Goal: Use online tool/utility: Utilize a website feature to perform a specific function

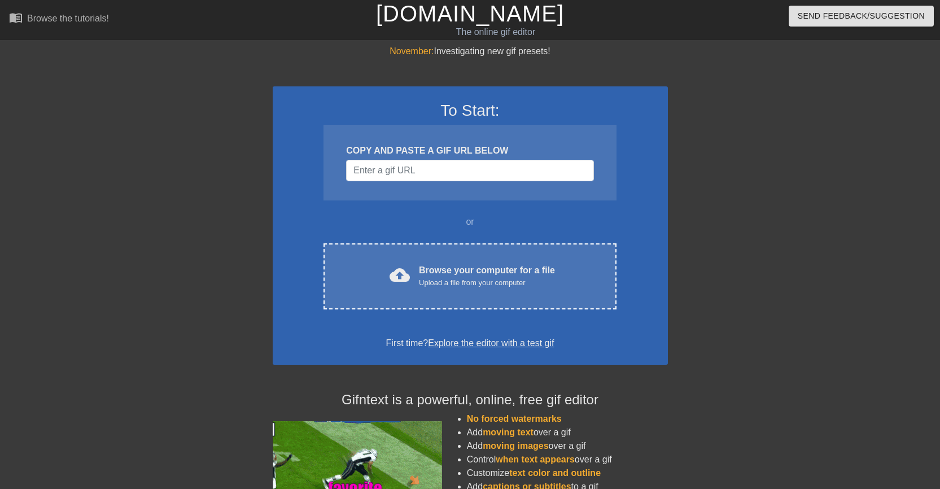
click at [395, 282] on span "cloud_upload" at bounding box center [400, 275] width 20 height 20
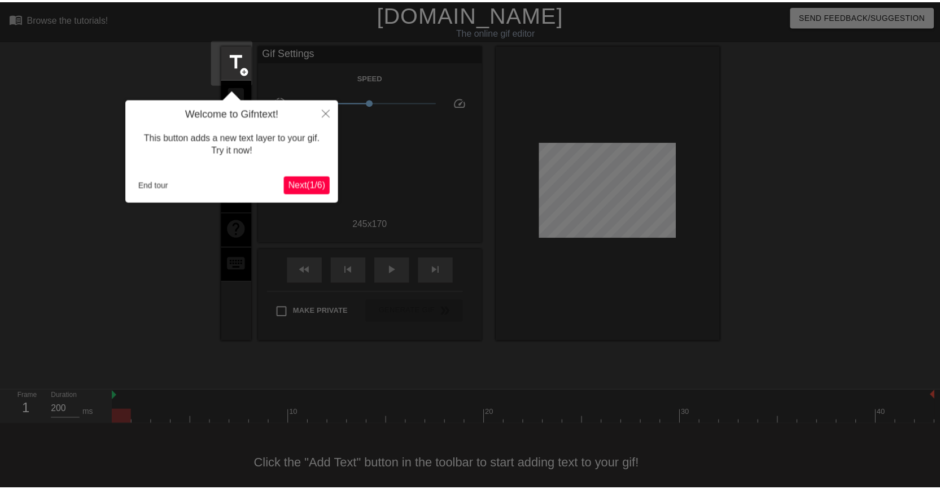
scroll to position [23, 0]
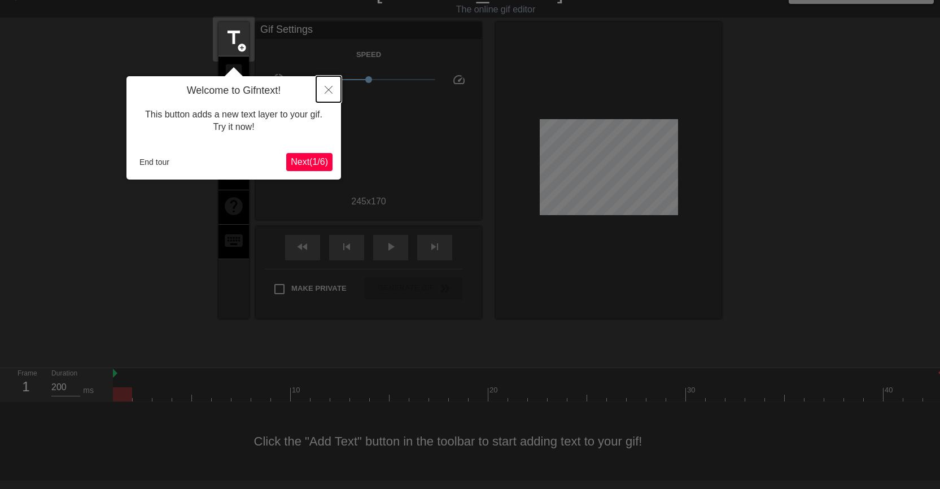
click at [329, 84] on button "Close" at bounding box center [328, 89] width 25 height 26
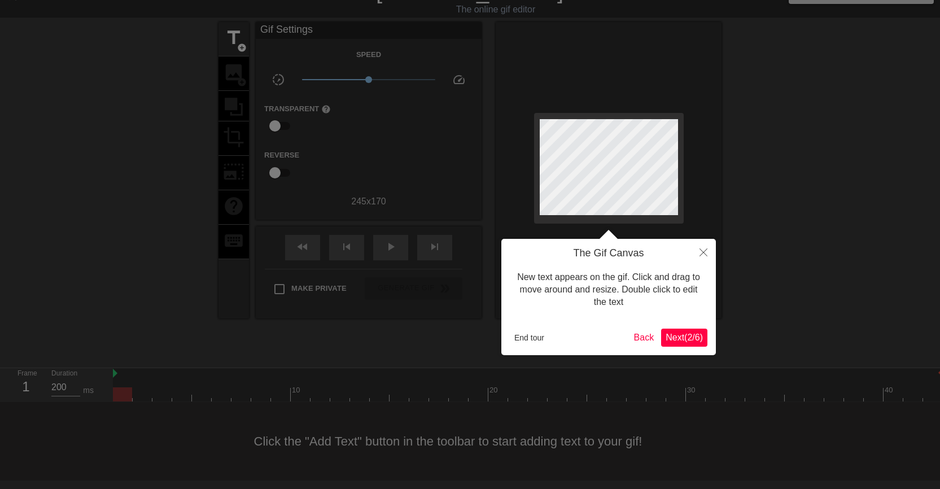
scroll to position [0, 0]
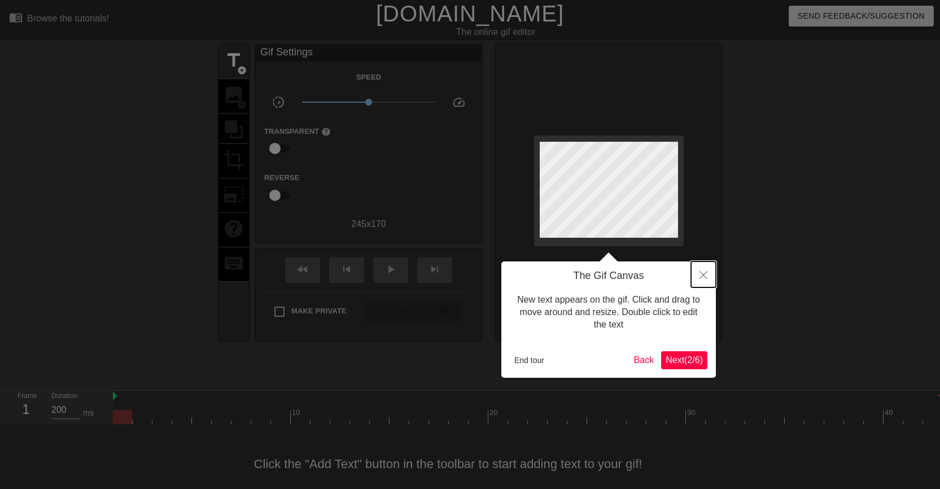
click at [703, 275] on icon "Close" at bounding box center [704, 275] width 8 height 8
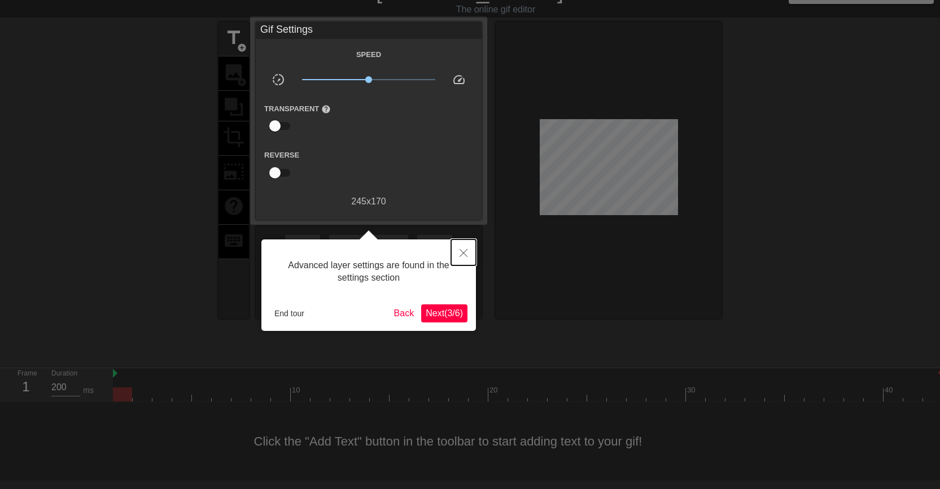
click at [462, 254] on icon "Close" at bounding box center [464, 253] width 8 height 8
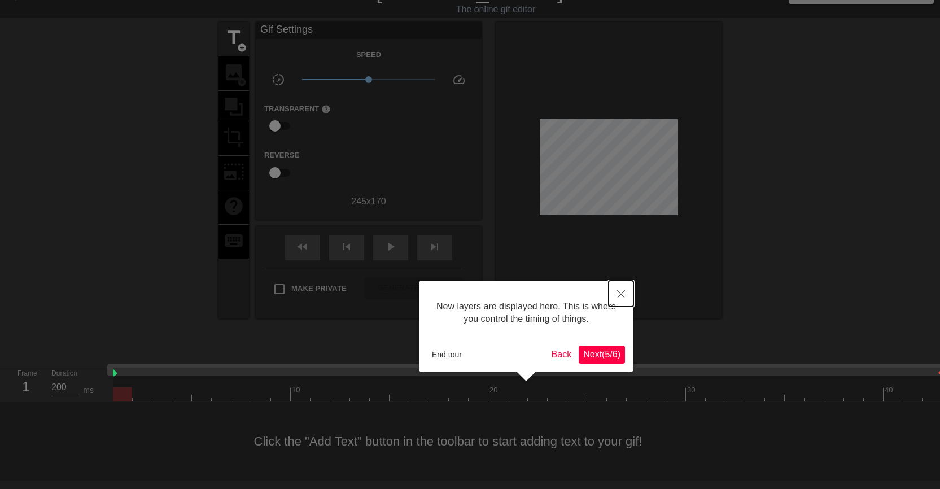
click at [621, 289] on button "Close" at bounding box center [621, 294] width 25 height 26
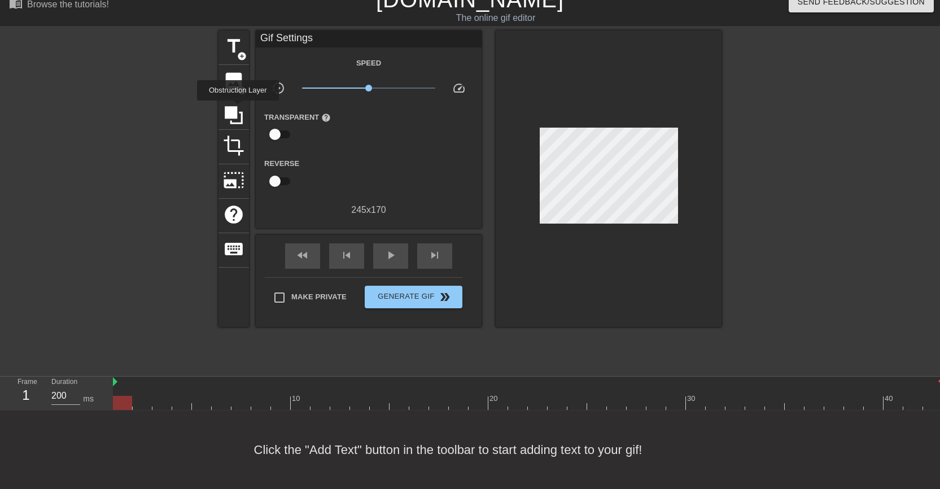
click at [238, 108] on icon at bounding box center [233, 114] width 21 height 21
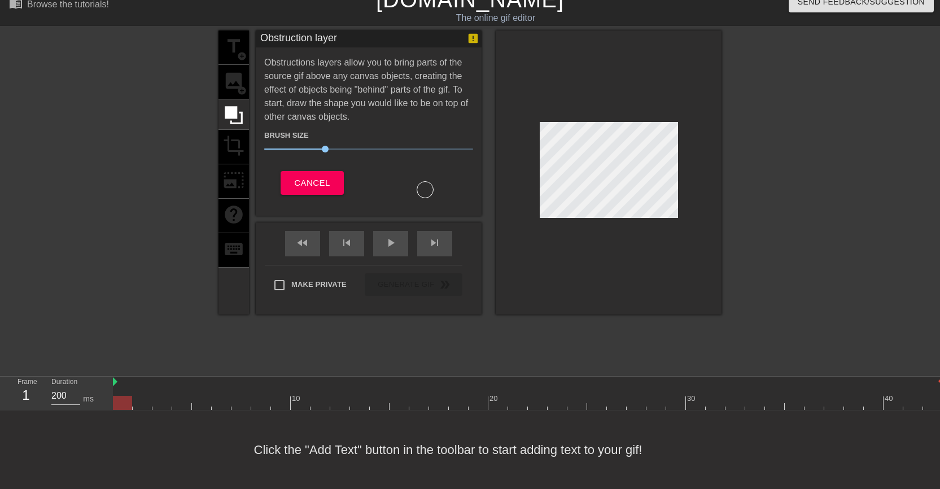
click at [231, 71] on div "title add_circle image add_circle crop photo_size_select_large help keyboard" at bounding box center [233, 172] width 30 height 284
click at [333, 171] on button "Cancel" at bounding box center [312, 183] width 63 height 24
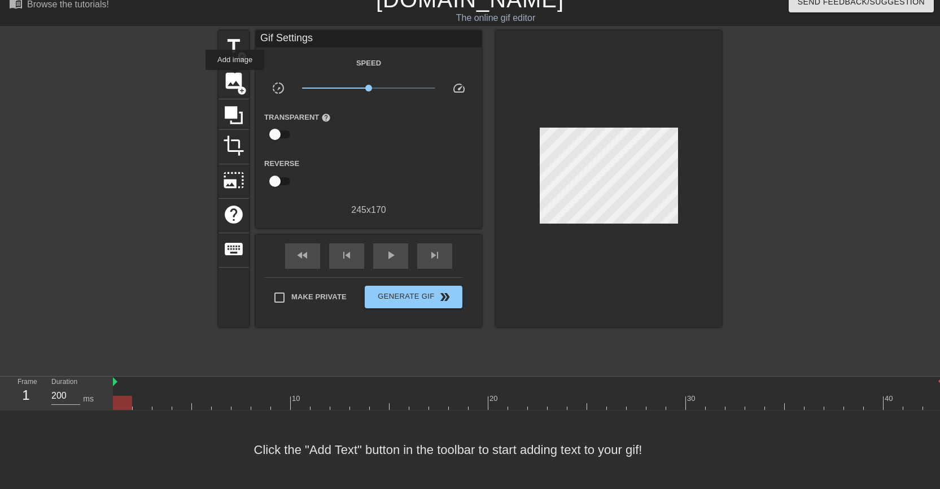
click at [235, 78] on span "image" at bounding box center [233, 80] width 21 height 21
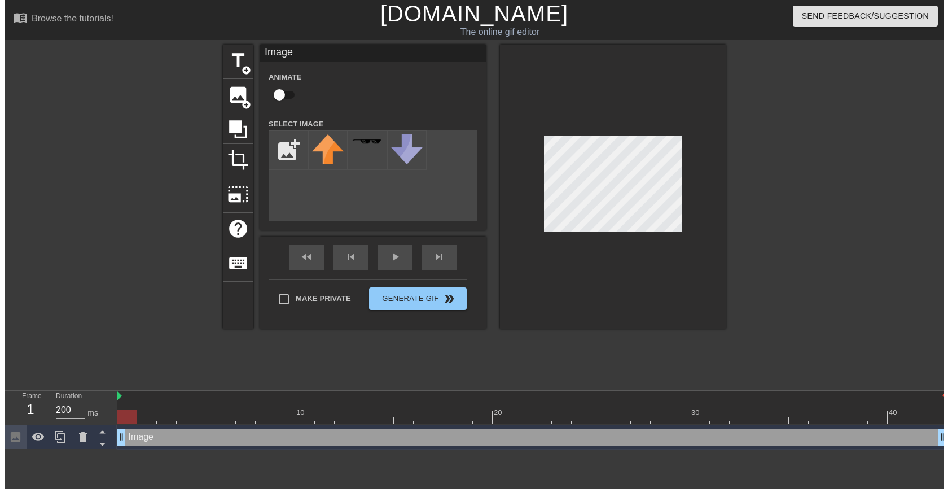
scroll to position [0, 0]
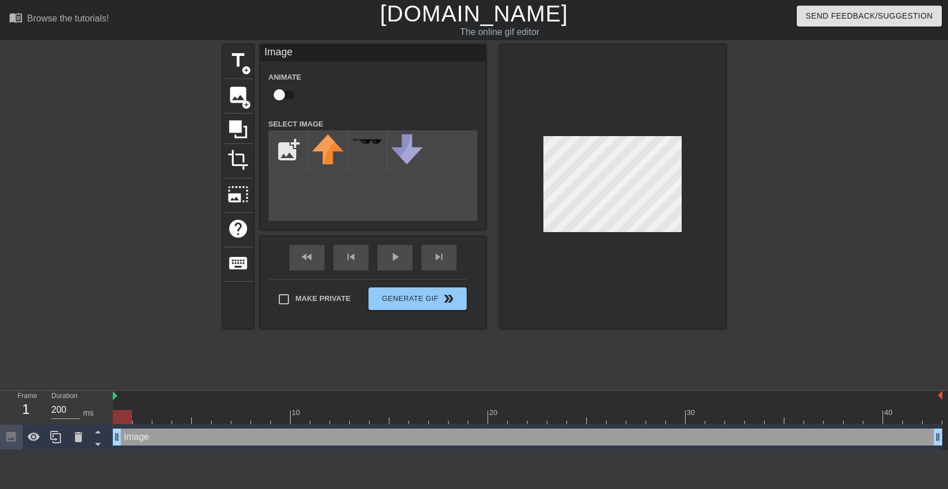
click at [291, 154] on input "file" at bounding box center [288, 150] width 38 height 38
type input "C:\fakepath\new-york-jets-logo-png-transparent-2024.png"
click at [327, 150] on img at bounding box center [328, 144] width 32 height 20
click at [689, 135] on div at bounding box center [613, 187] width 226 height 284
click at [682, 150] on div at bounding box center [613, 187] width 226 height 284
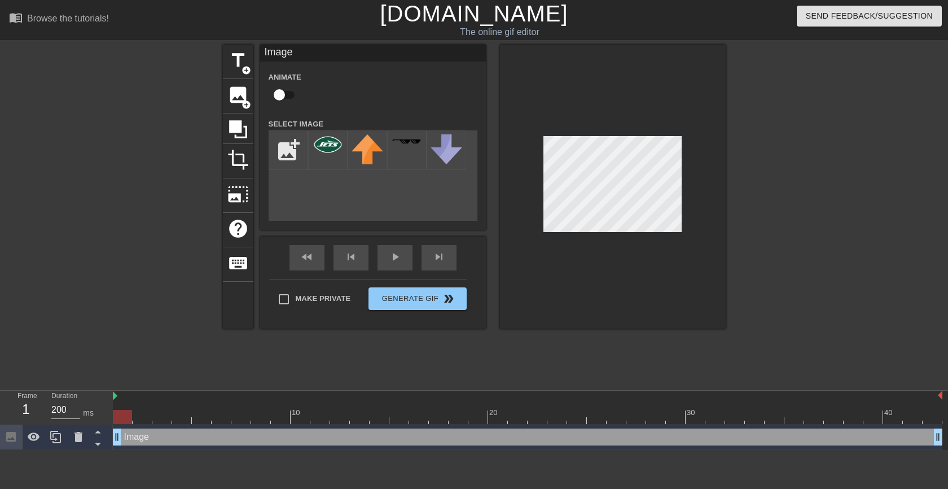
scroll to position [0, 8]
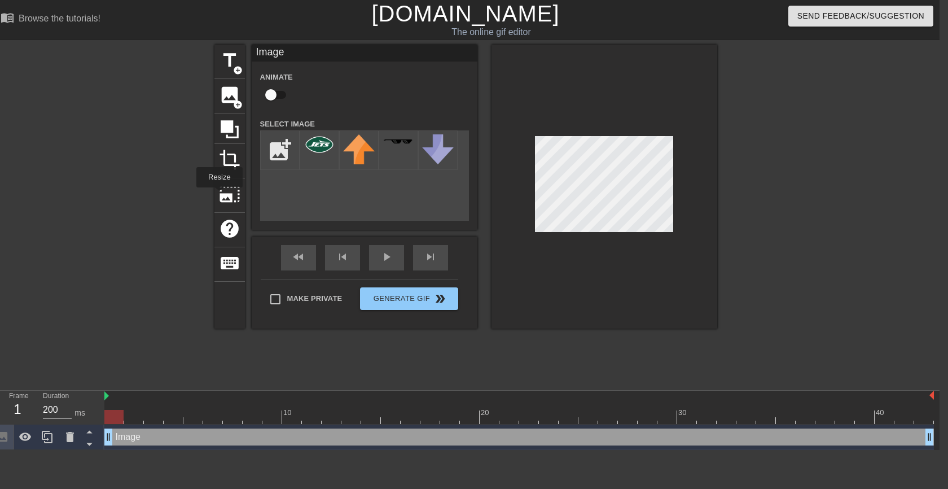
click at [219, 195] on span "photo_size_select_large" at bounding box center [229, 193] width 21 height 21
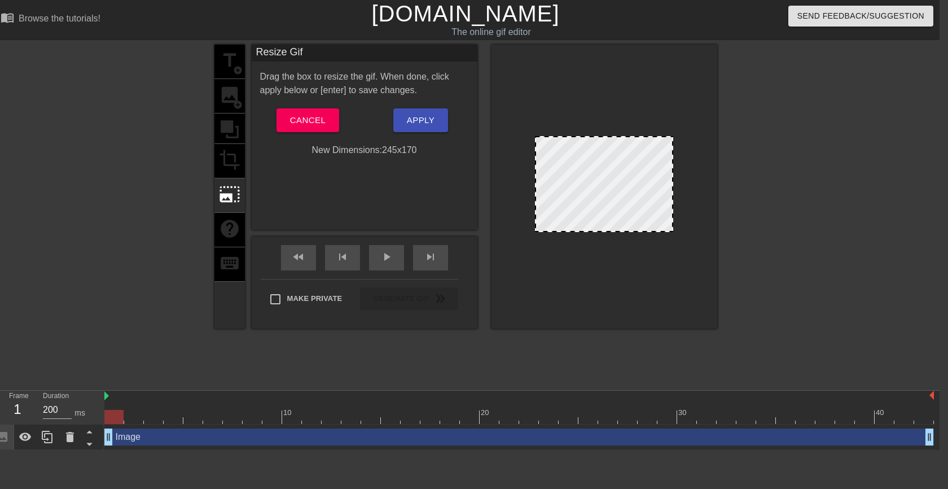
drag, startPoint x: 621, startPoint y: 165, endPoint x: 611, endPoint y: 172, distance: 11.7
click at [611, 172] on div at bounding box center [604, 184] width 138 height 96
drag, startPoint x: 672, startPoint y: 145, endPoint x: 716, endPoint y: 157, distance: 45.6
click at [728, 152] on div "title add_circle image add_circle crop photo_size_select_large help keyboard Re…" at bounding box center [466, 214] width 948 height 339
drag, startPoint x: 673, startPoint y: 176, endPoint x: 641, endPoint y: 194, distance: 36.9
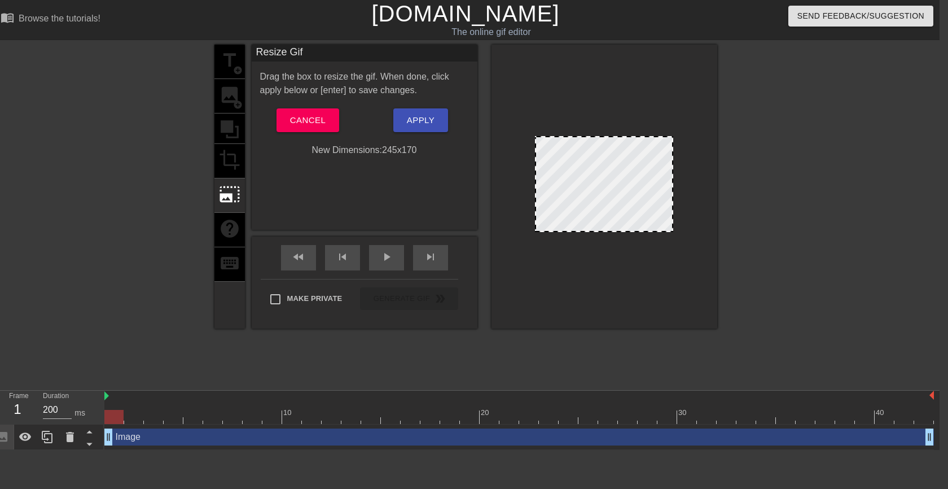
click at [707, 176] on div at bounding box center [605, 187] width 226 height 284
drag, startPoint x: 656, startPoint y: 231, endPoint x: 731, endPoint y: 290, distance: 95.2
click at [731, 290] on div "title add_circle image add_circle crop photo_size_select_large help keyboard Re…" at bounding box center [466, 214] width 948 height 339
click at [645, 173] on div at bounding box center [604, 184] width 138 height 96
click at [377, 200] on div "Resize Gif Drag the box to resize the gif. When done, click apply below or [ent…" at bounding box center [365, 137] width 226 height 185
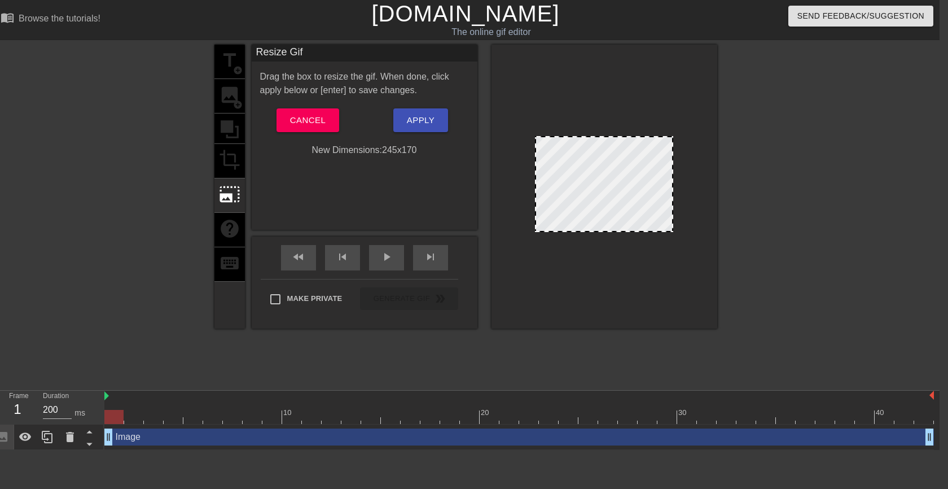
click at [237, 126] on div "title add_circle image add_circle crop photo_size_select_large help keyboard" at bounding box center [230, 187] width 30 height 284
click at [231, 102] on div "title add_circle image add_circle crop photo_size_select_large help keyboard" at bounding box center [230, 187] width 30 height 284
click at [313, 126] on span "Cancel" at bounding box center [308, 120] width 36 height 15
